Goal: Task Accomplishment & Management: Use online tool/utility

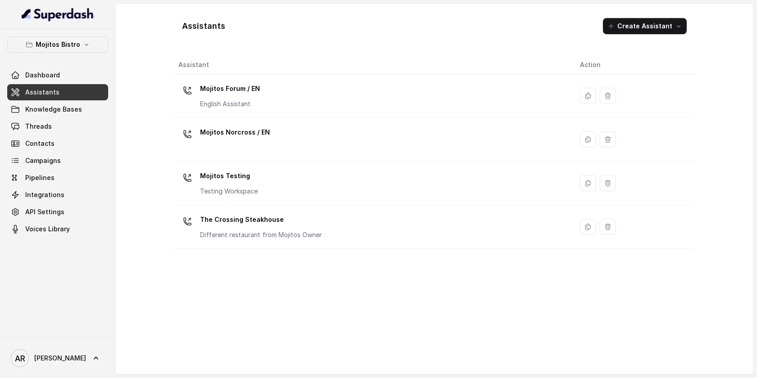
click at [61, 135] on div "Dashboard Assistants Knowledge Bases Threads Contacts Campaigns Pipelines Integ…" at bounding box center [57, 152] width 101 height 170
click at [60, 132] on link "Threads" at bounding box center [57, 126] width 101 height 16
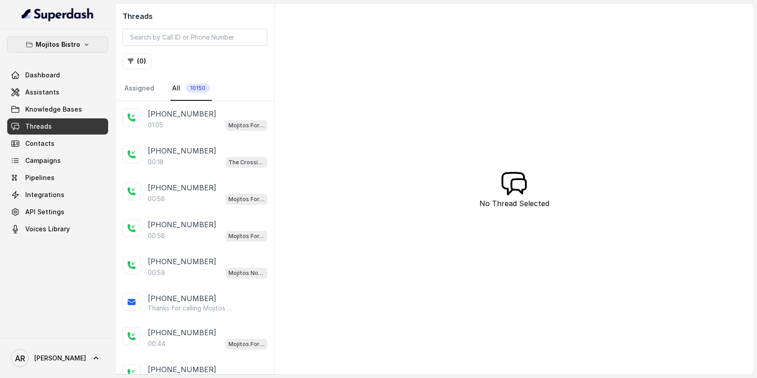
click at [86, 44] on icon "button" at bounding box center [87, 45] width 4 height 2
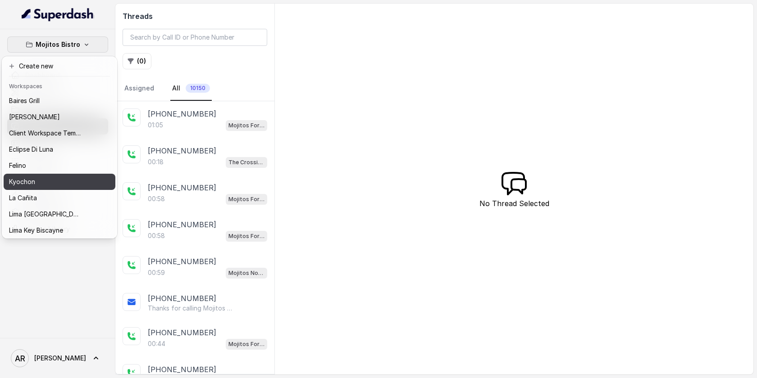
scroll to position [83, 0]
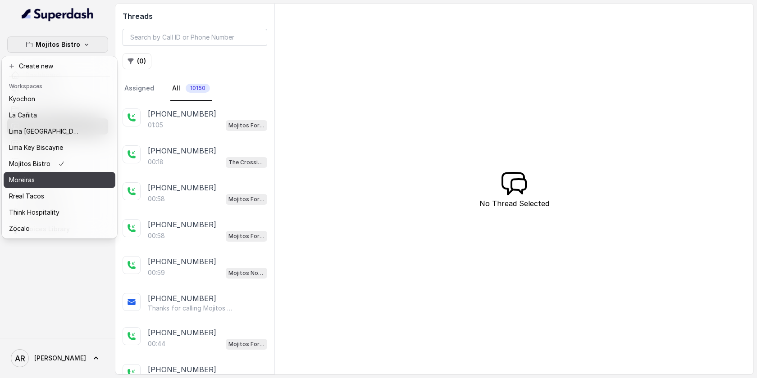
click at [81, 178] on div "Moreiras" at bounding box center [45, 180] width 72 height 11
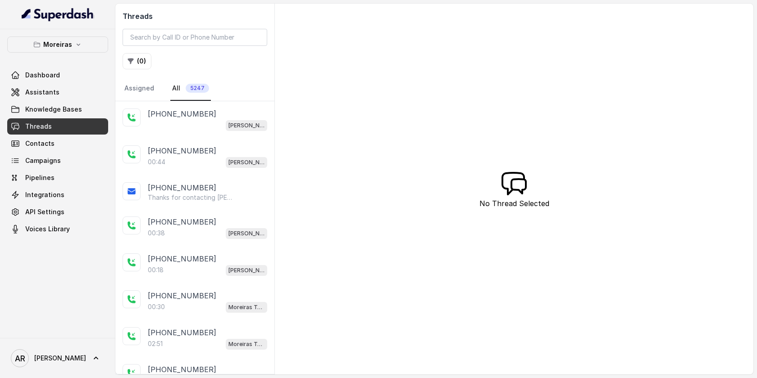
click at [204, 124] on div "[PERSON_NAME] (Dumpsters) / EN" at bounding box center [207, 125] width 119 height 12
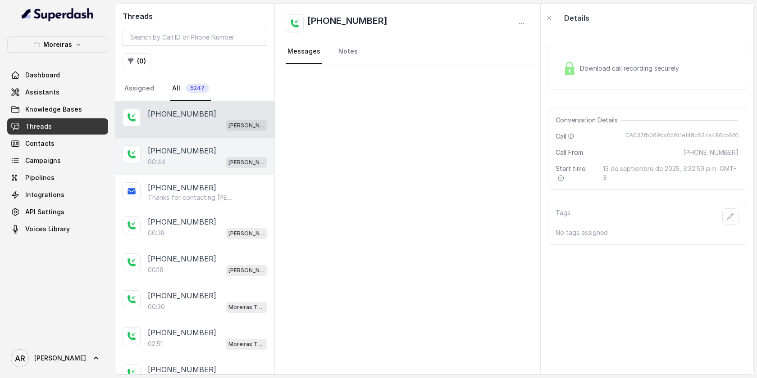
click at [207, 165] on div "00:44 [PERSON_NAME] (Dumpsters) / EN" at bounding box center [207, 162] width 119 height 12
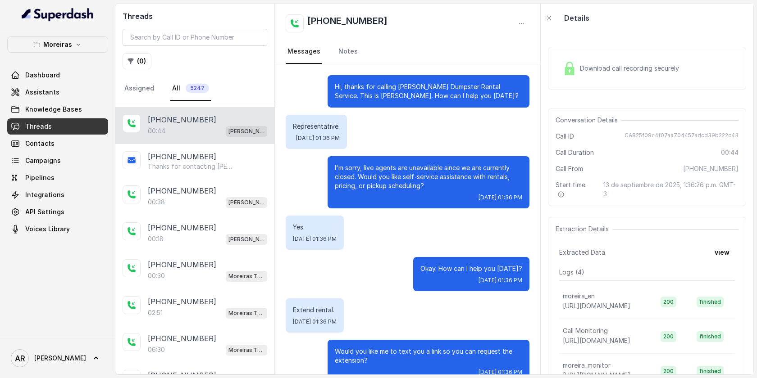
scroll to position [120, 0]
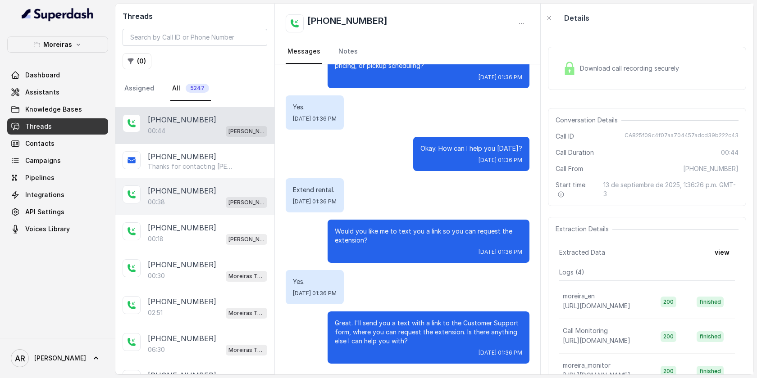
click at [215, 182] on div "[PHONE_NUMBER]:38 [PERSON_NAME] (Dumpsters) / EN" at bounding box center [194, 196] width 159 height 37
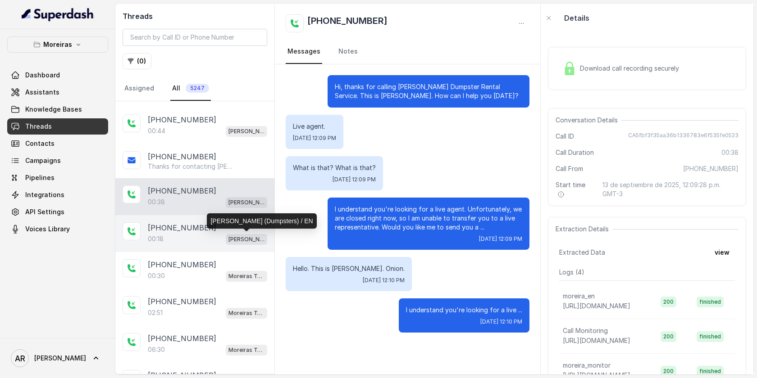
click at [232, 235] on p "[PERSON_NAME] (Dumpsters) / EN" at bounding box center [246, 239] width 36 height 9
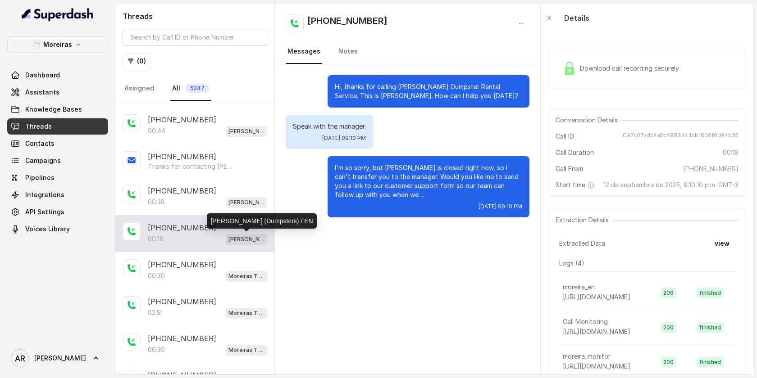
click at [224, 214] on div "[PERSON_NAME] (Dumpsters) / EN" at bounding box center [261, 221] width 109 height 15
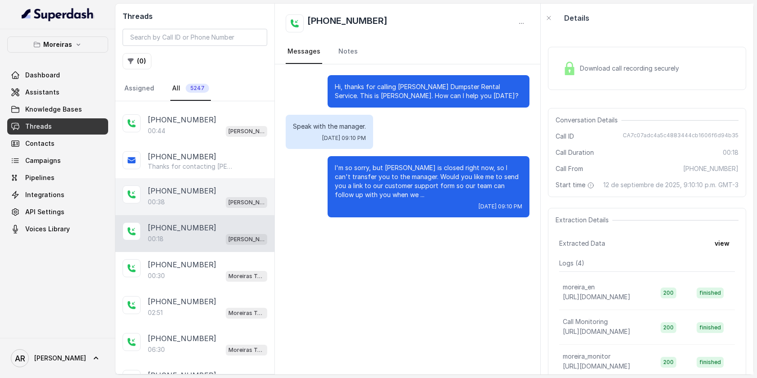
click at [216, 198] on div "00:38 [PERSON_NAME] (Dumpsters) / EN" at bounding box center [207, 202] width 119 height 12
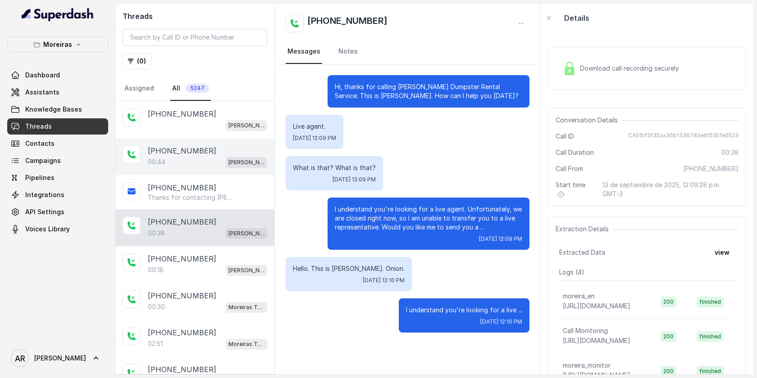
click at [202, 143] on div "[PHONE_NUMBER]:44 [PERSON_NAME] (Dumpsters) / EN" at bounding box center [194, 156] width 159 height 37
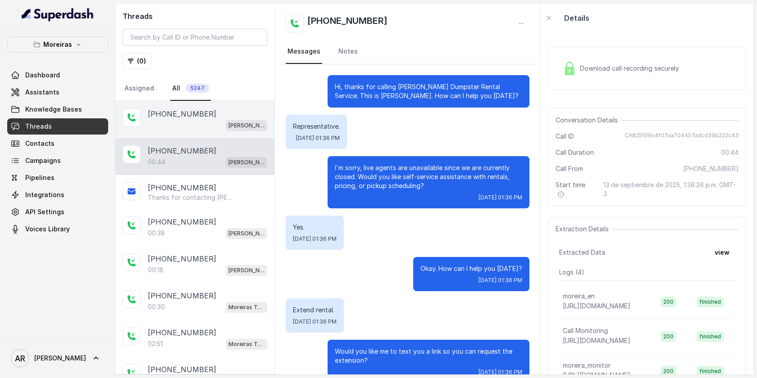
scroll to position [120, 0]
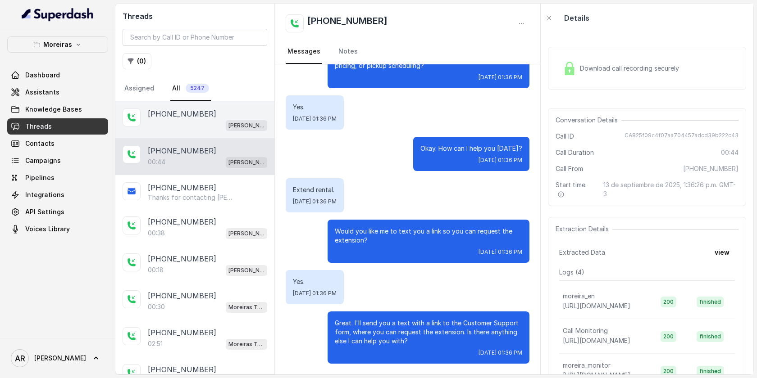
click at [197, 123] on div "[PERSON_NAME] (Dumpsters) / EN" at bounding box center [207, 125] width 119 height 12
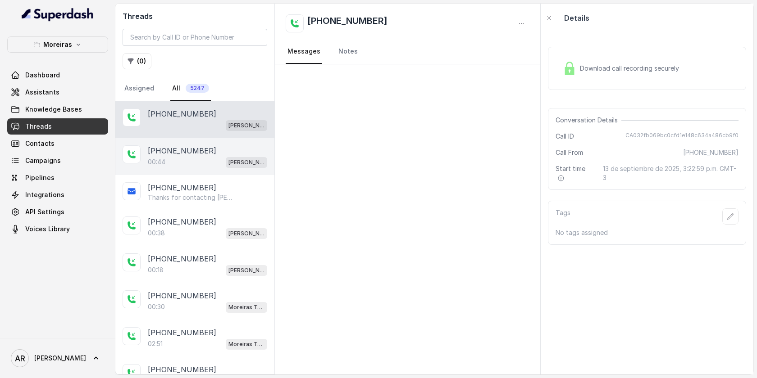
click at [209, 160] on div "00:44 [PERSON_NAME] (Dumpsters) / EN" at bounding box center [207, 162] width 119 height 12
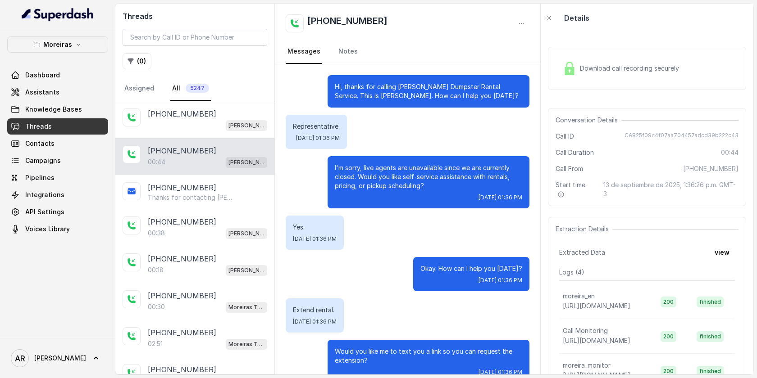
scroll to position [120, 0]
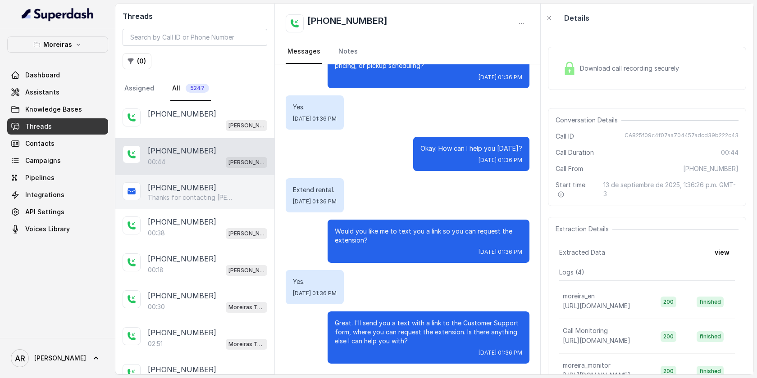
click at [243, 192] on div "[PHONE_NUMBER]" at bounding box center [207, 187] width 119 height 11
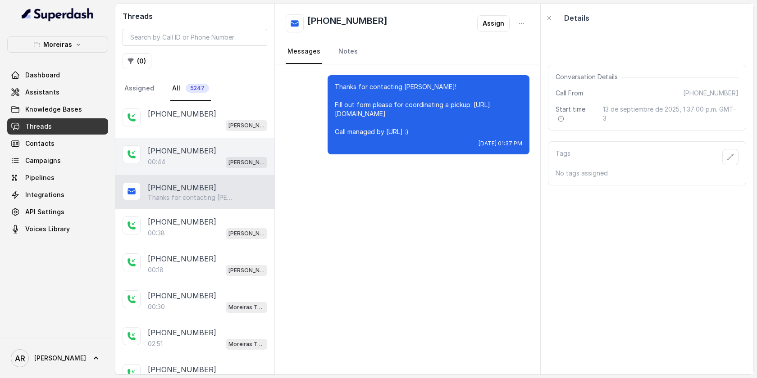
click at [238, 166] on p "[PERSON_NAME] (Dumpsters) / EN" at bounding box center [246, 162] width 36 height 9
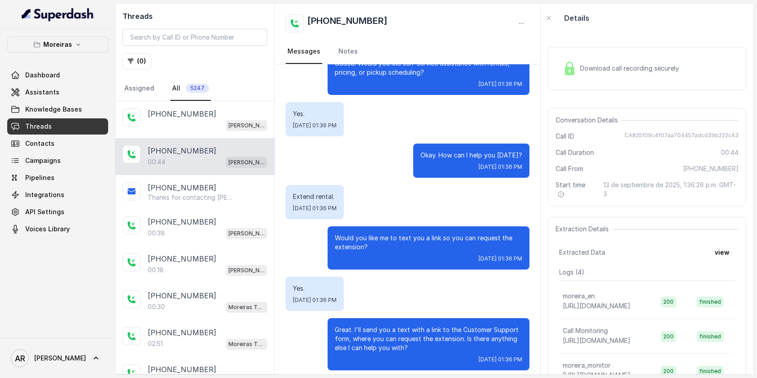
scroll to position [120, 0]
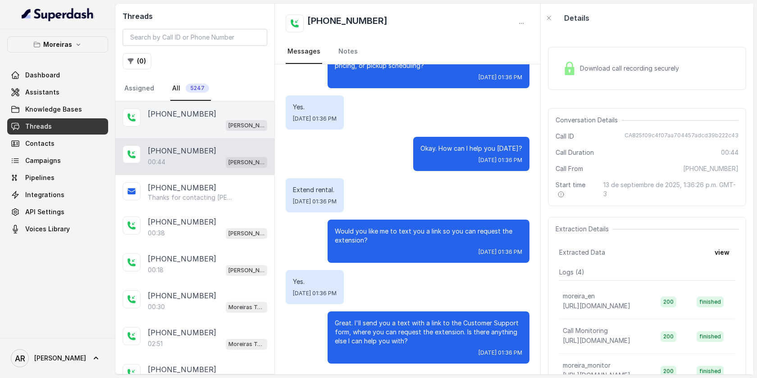
click at [189, 127] on div "[PERSON_NAME] (Dumpsters) / EN" at bounding box center [207, 125] width 119 height 12
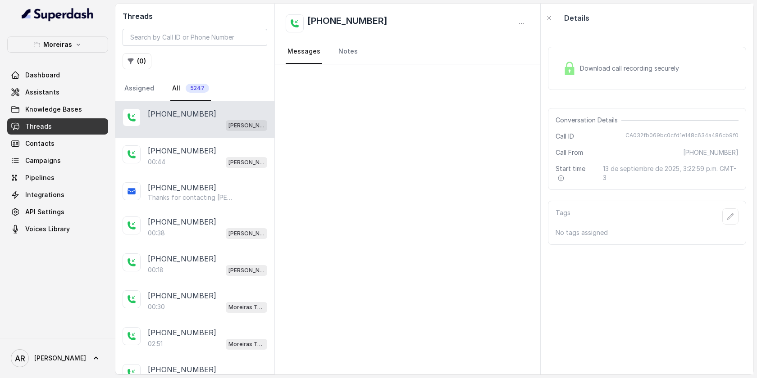
click at [670, 27] on div "Details" at bounding box center [647, 18] width 213 height 29
click at [623, 65] on span "Download call recording securely" at bounding box center [631, 68] width 103 height 9
